Goal: Task Accomplishment & Management: Manage account settings

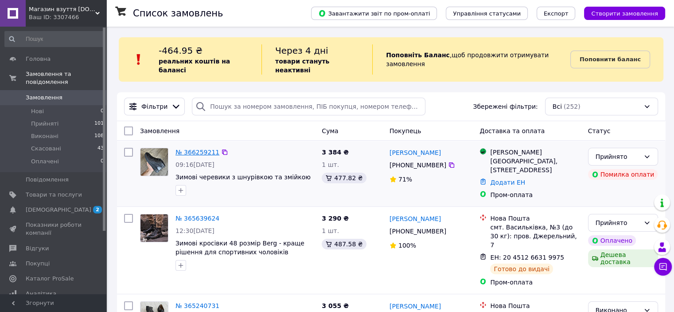
click at [198, 149] on link "№ 366259211" at bounding box center [198, 152] width 44 height 7
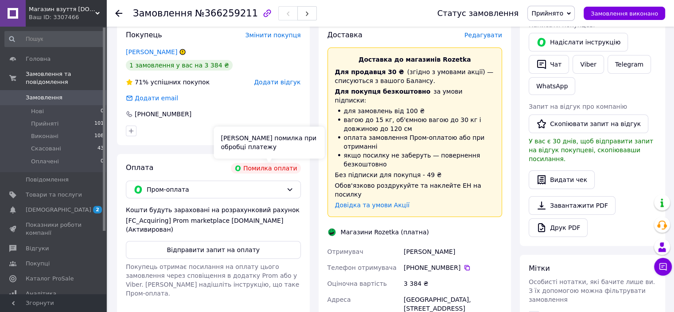
scroll to position [177, 0]
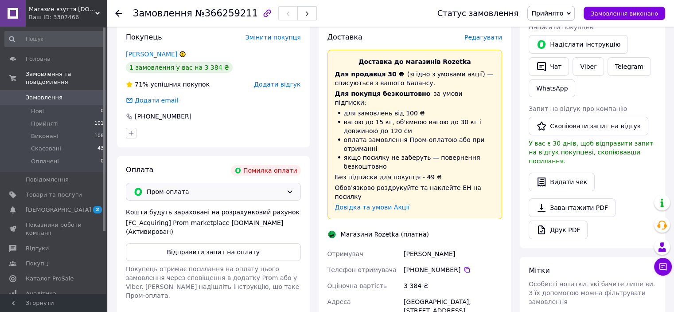
click at [250, 196] on span "Пром-оплата" at bounding box center [215, 192] width 136 height 10
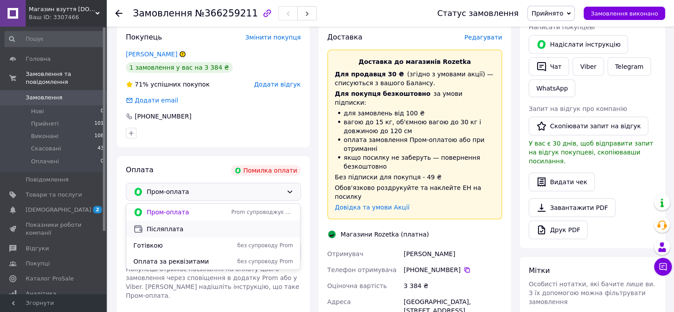
click at [189, 231] on span "Післяплата" at bounding box center [220, 228] width 146 height 9
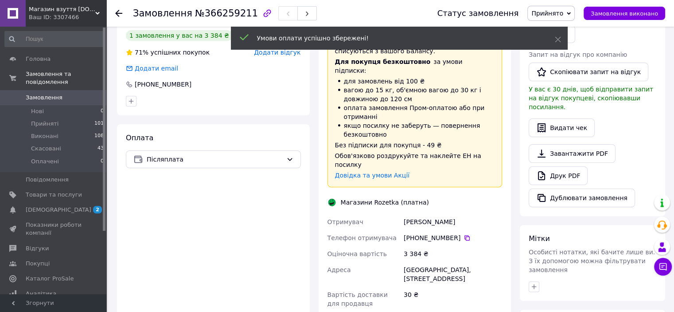
scroll to position [310, 0]
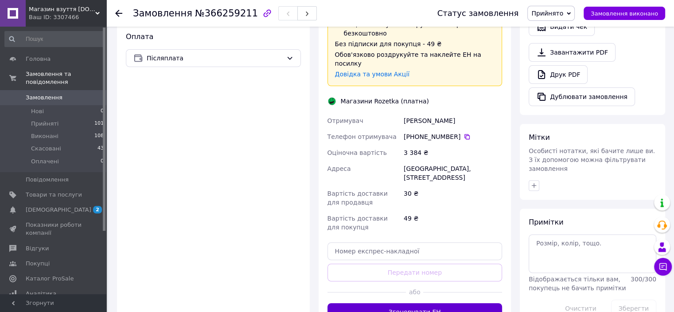
click at [414, 303] on button "Згенерувати ЕН" at bounding box center [415, 312] width 175 height 18
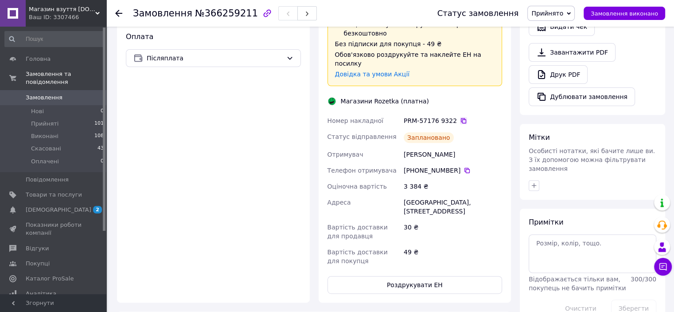
click at [460, 117] on icon at bounding box center [463, 120] width 7 height 7
drag, startPoint x: 405, startPoint y: 184, endPoint x: 440, endPoint y: 192, distance: 35.3
click at [440, 194] on div "[GEOGRAPHIC_DATA], [STREET_ADDRESS]" at bounding box center [453, 206] width 102 height 25
copy div "[GEOGRAPHIC_DATA], [STREET_ADDRESS]"
click at [464, 167] on icon at bounding box center [467, 170] width 7 height 7
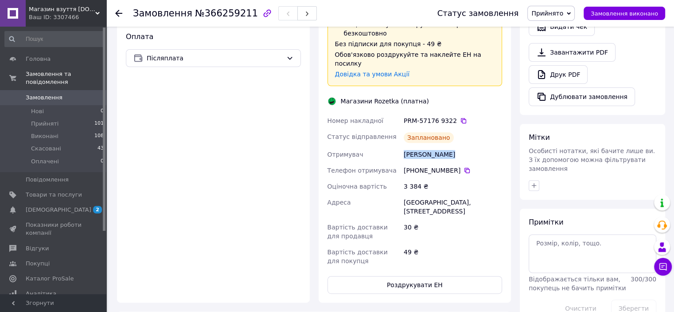
drag, startPoint x: 404, startPoint y: 138, endPoint x: 449, endPoint y: 140, distance: 44.4
click at [449, 146] on div "[PERSON_NAME]" at bounding box center [453, 154] width 102 height 16
copy div "[PERSON_NAME]"
click at [73, 191] on span "Товари та послуги" at bounding box center [54, 195] width 56 height 8
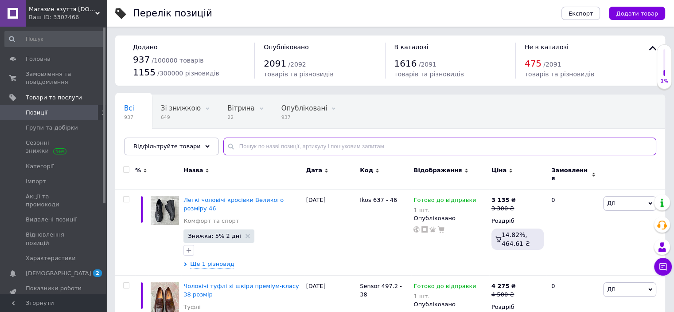
click at [252, 137] on input "text" at bounding box center [439, 146] width 433 height 18
type input "400"
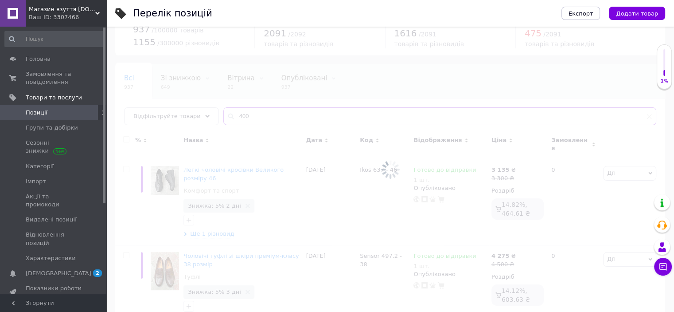
scroll to position [44, 0]
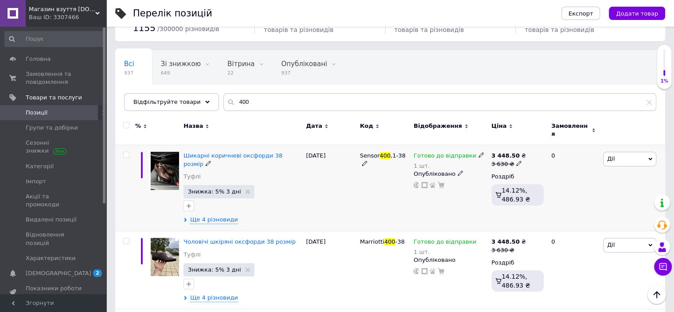
click at [479, 152] on icon at bounding box center [481, 154] width 5 height 5
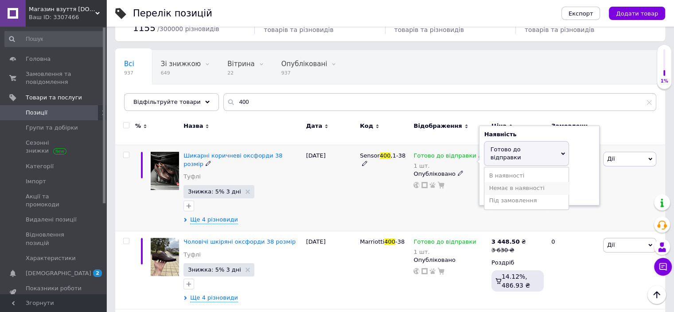
click at [503, 182] on li "Немає в наявності" at bounding box center [527, 188] width 84 height 12
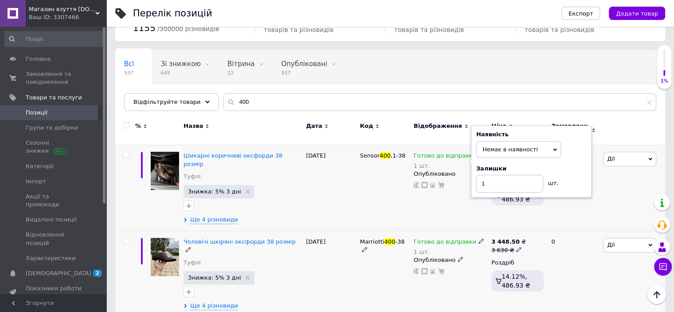
click at [479, 239] on use at bounding box center [481, 241] width 5 height 5
drag, startPoint x: 504, startPoint y: 251, endPoint x: 490, endPoint y: 250, distance: 14.3
click at [504, 268] on li "Немає в наявності" at bounding box center [527, 274] width 84 height 12
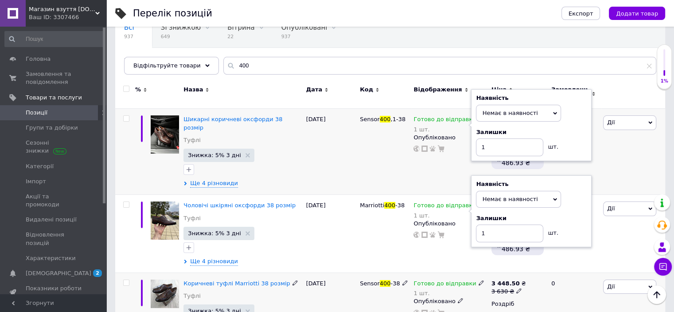
scroll to position [114, 0]
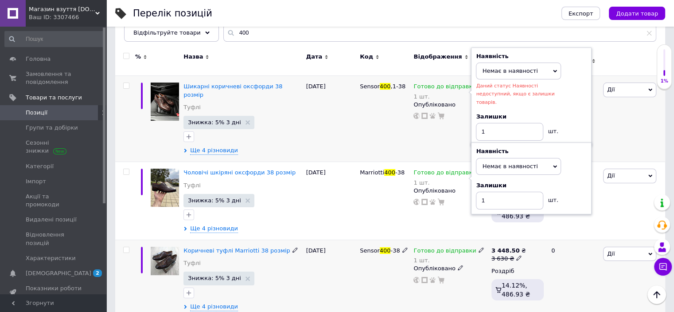
click at [479, 247] on use at bounding box center [481, 249] width 5 height 5
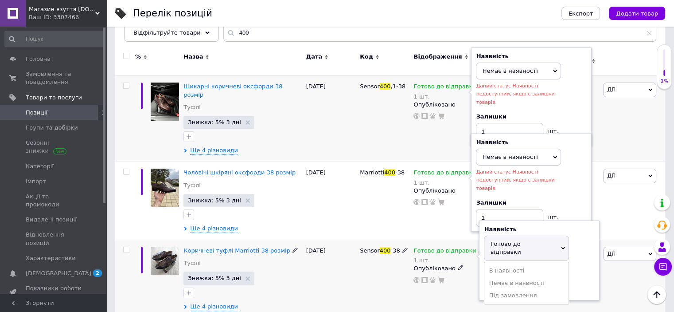
click at [517, 277] on li "Немає в наявності" at bounding box center [527, 283] width 84 height 12
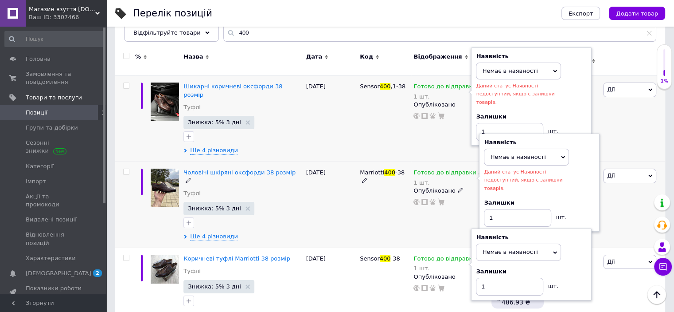
click at [406, 211] on div "Marriotti 400 -38" at bounding box center [385, 205] width 54 height 86
